Goal: Information Seeking & Learning: Learn about a topic

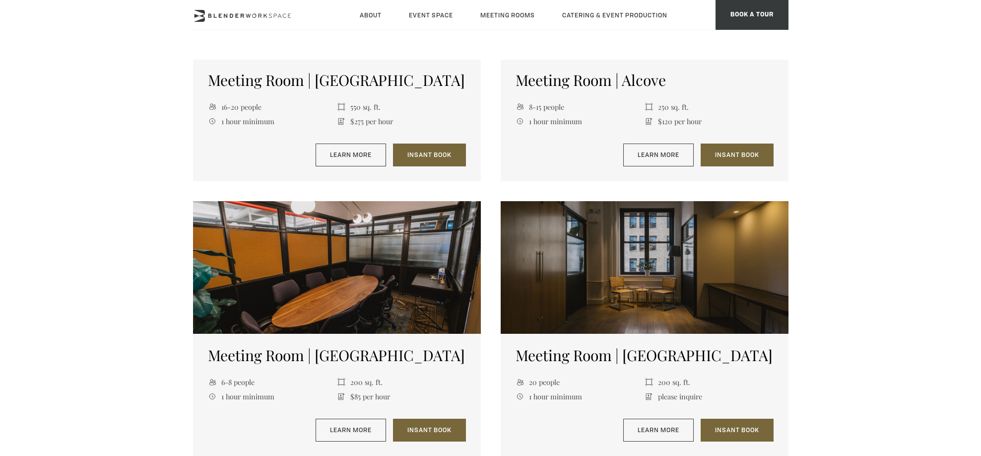
scroll to position [1113, 0]
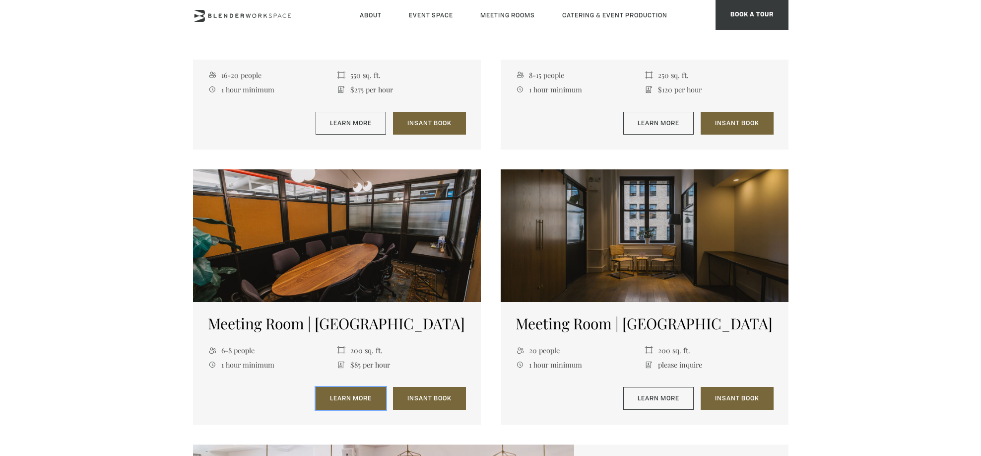
click at [358, 401] on link "Learn More" at bounding box center [351, 398] width 70 height 23
